Goal: Navigation & Orientation: Find specific page/section

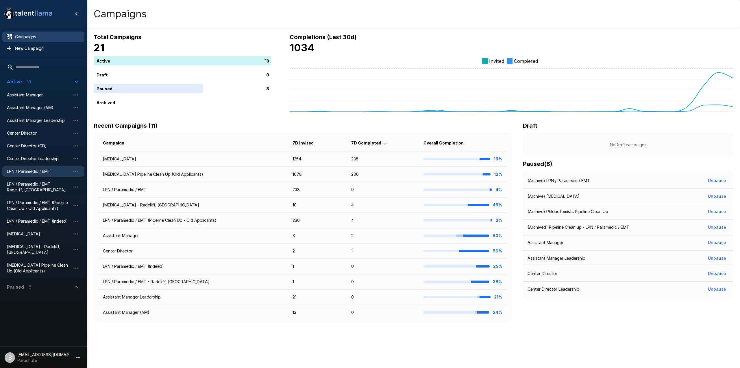
click at [43, 170] on span "LPN / Paramedic / EMT" at bounding box center [39, 171] width 64 height 6
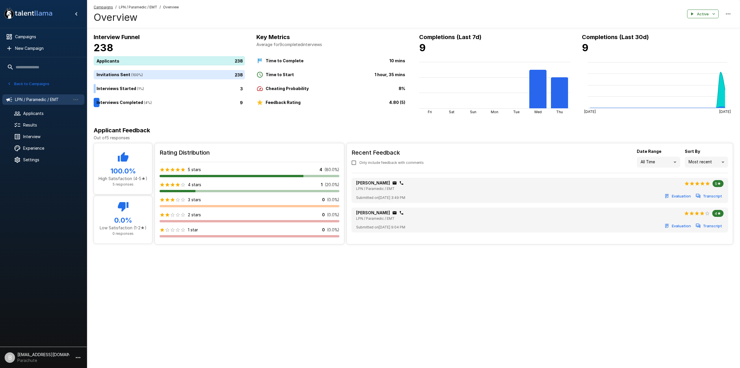
click at [106, 6] on u "Campaigns" at bounding box center [103, 7] width 19 height 4
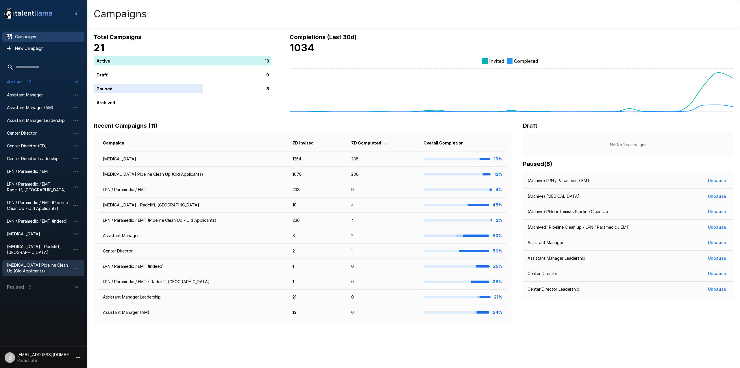
click at [29, 263] on span "[MEDICAL_DATA] Pipeline Clean Up (Old Applicants)" at bounding box center [39, 268] width 64 height 12
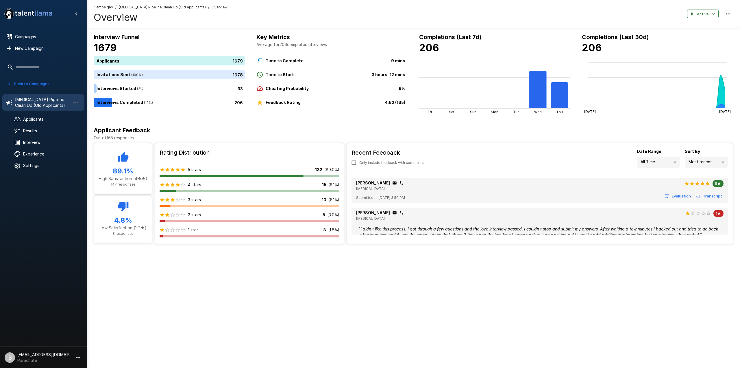
click at [30, 83] on button "Back to Campaigns" at bounding box center [28, 83] width 45 height 9
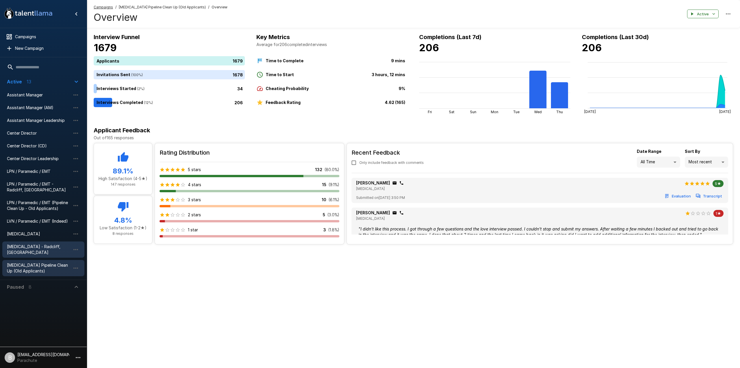
click at [32, 245] on span "[MEDICAL_DATA] - Radcliff, [GEOGRAPHIC_DATA]" at bounding box center [39, 250] width 64 height 12
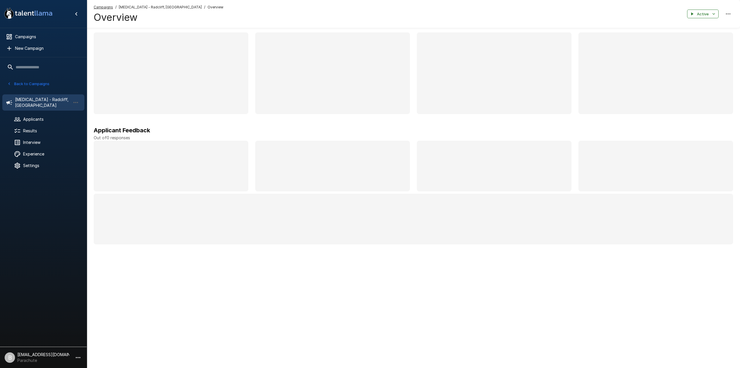
click at [31, 236] on div at bounding box center [43, 259] width 87 height 170
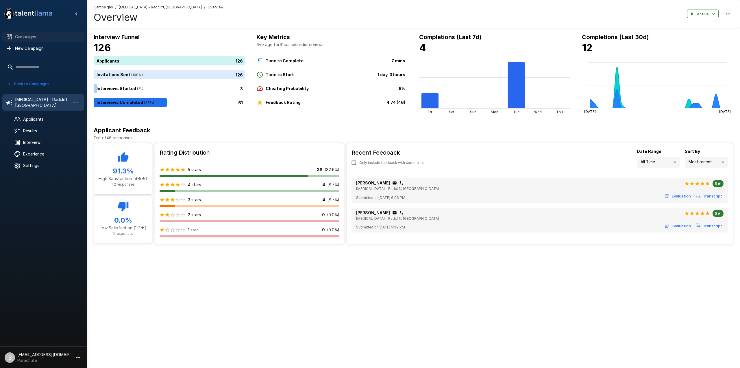
click at [22, 39] on span "Campaigns" at bounding box center [47, 37] width 65 height 6
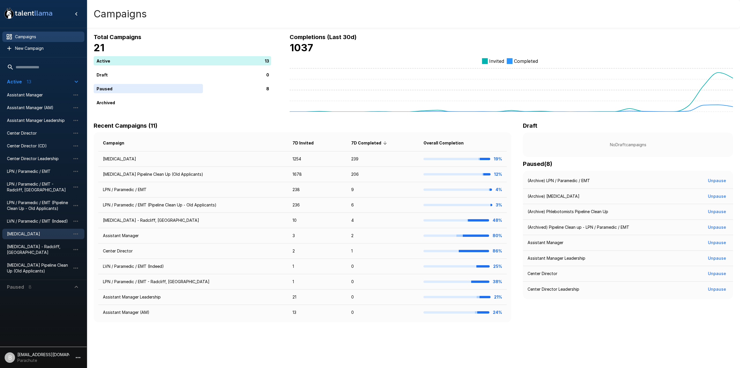
click at [37, 231] on span "[MEDICAL_DATA]" at bounding box center [39, 234] width 64 height 6
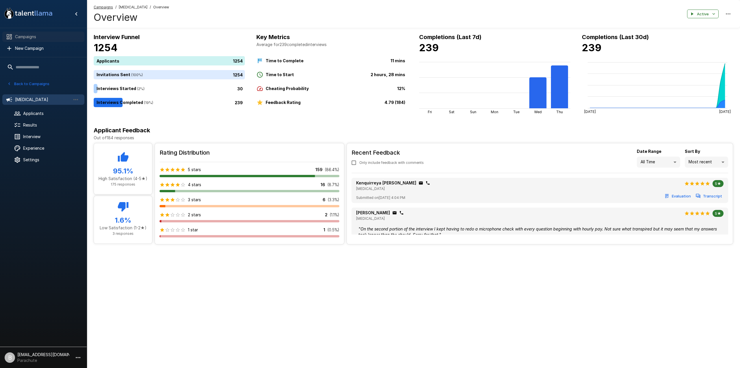
click at [19, 39] on span "Campaigns" at bounding box center [47, 37] width 65 height 6
